Goal: Information Seeking & Learning: Learn about a topic

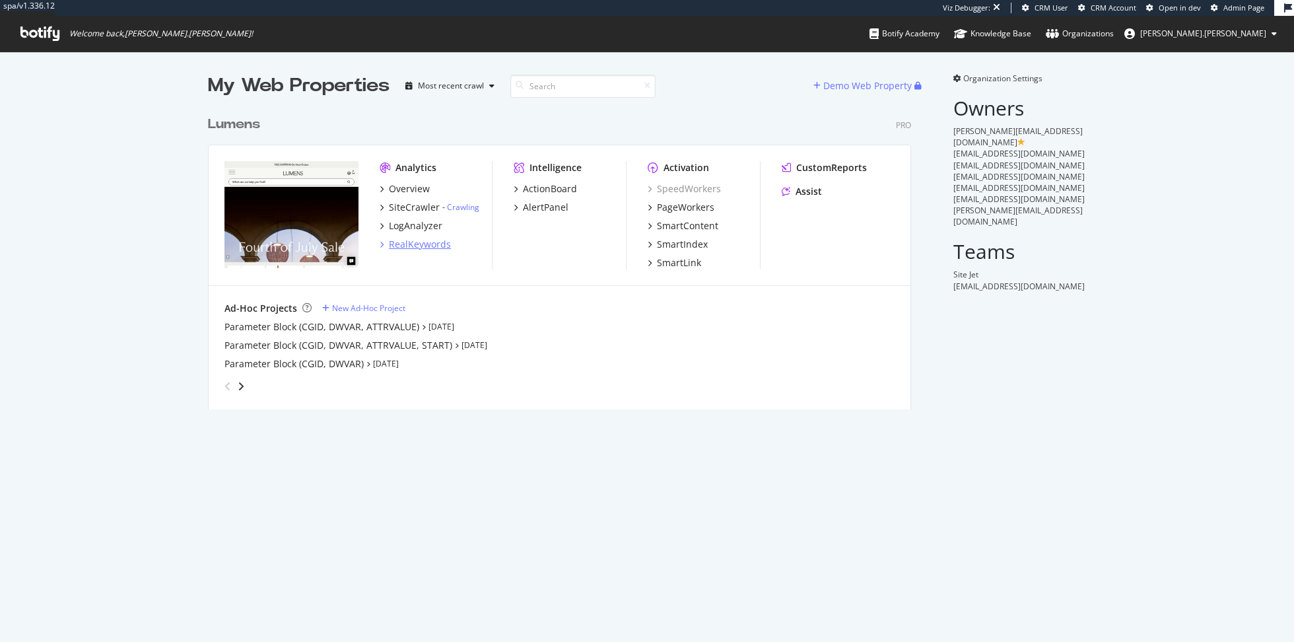
scroll to position [310, 714]
click at [410, 205] on div "SiteCrawler" at bounding box center [414, 207] width 51 height 13
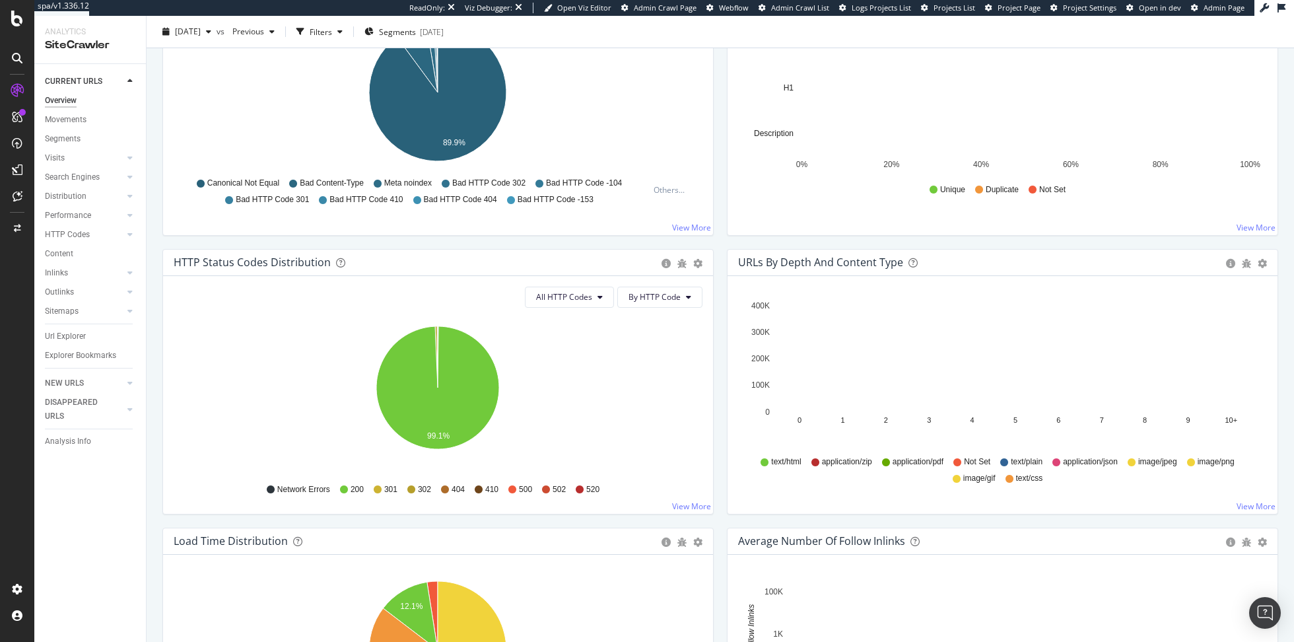
scroll to position [15, 0]
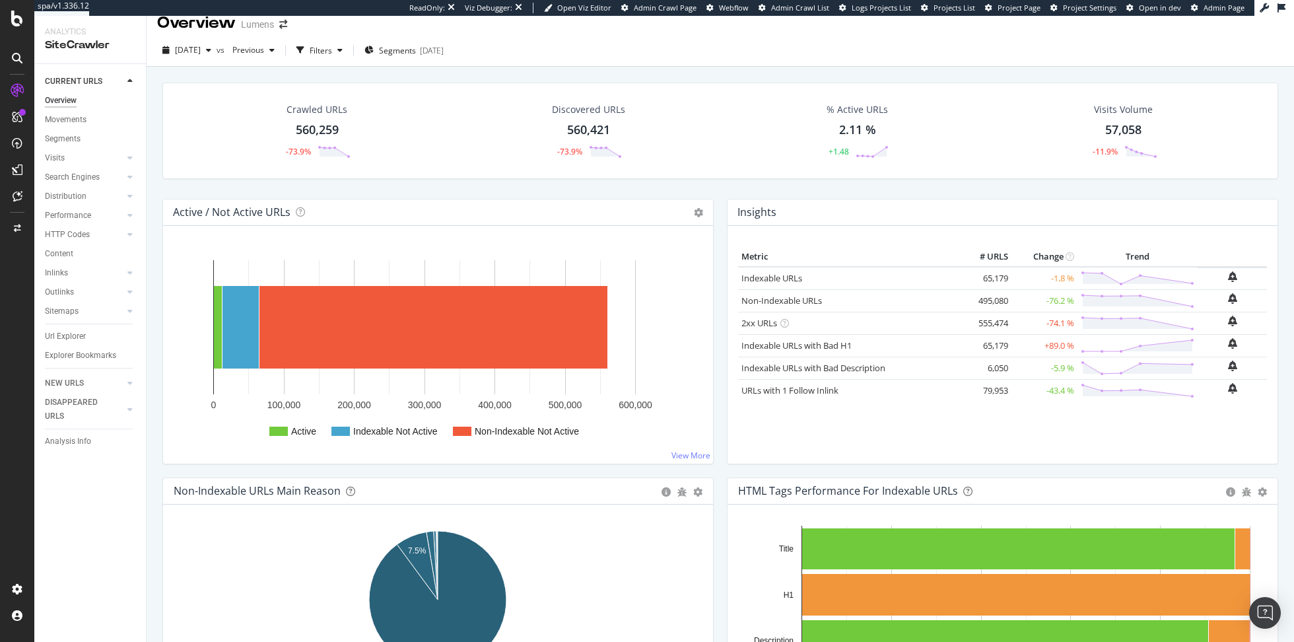
click at [66, 176] on div "Search Engines" at bounding box center [72, 177] width 55 height 14
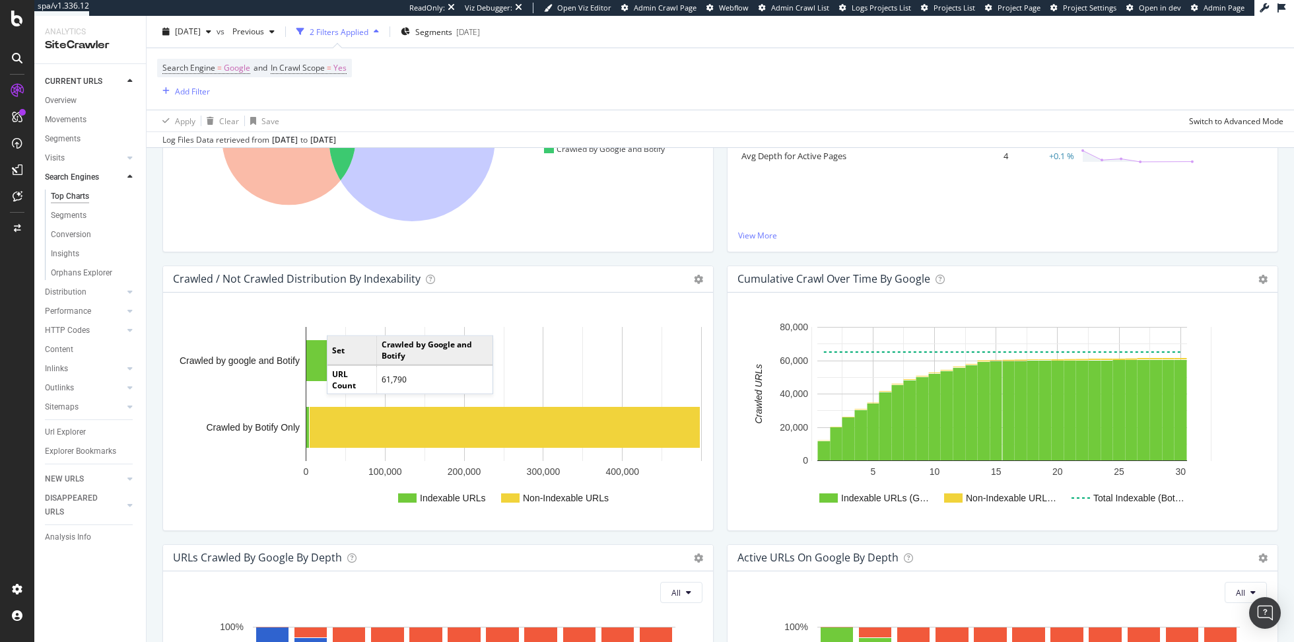
scroll to position [469, 0]
